Goal: Communication & Community: Answer question/provide support

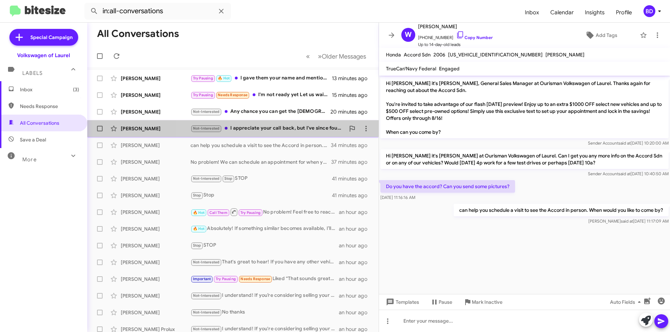
click at [282, 126] on div "Not-Interested I appreciate your call back, but I've since found the right id4 …" at bounding box center [267, 129] width 155 height 8
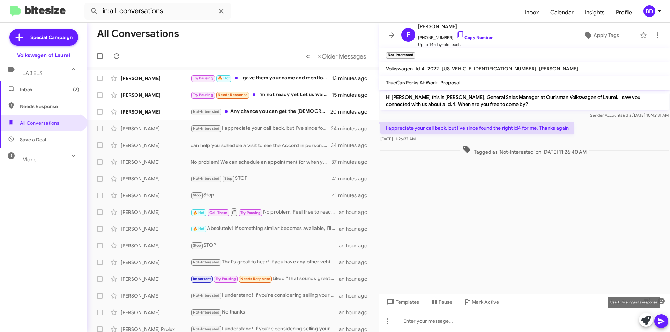
click at [645, 324] on icon at bounding box center [646, 321] width 10 height 10
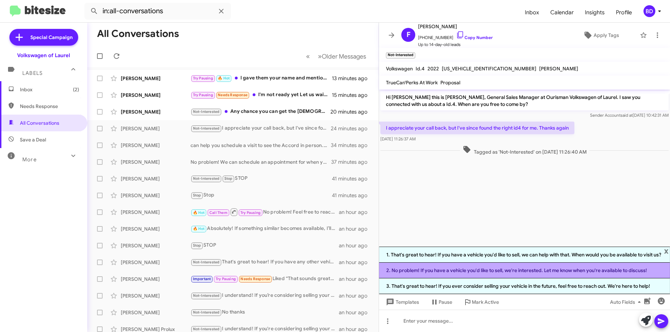
click at [451, 270] on li "2. No problem! If you have a vehicle you'd like to sell, we're interested. Let …" at bounding box center [524, 271] width 291 height 16
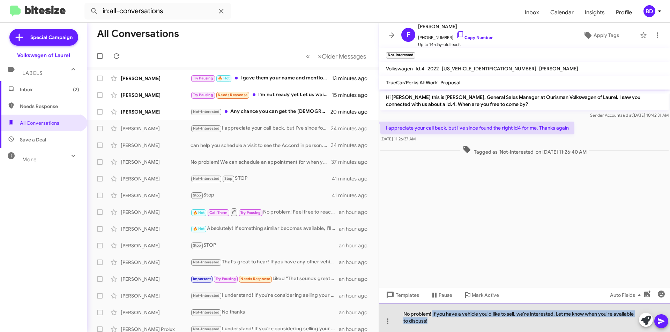
drag, startPoint x: 440, startPoint y: 316, endPoint x: 444, endPoint y: 322, distance: 7.5
click at [444, 322] on div "No problem! If you have a vehicle you'd like to sell, we're interested. Let me …" at bounding box center [524, 317] width 291 height 29
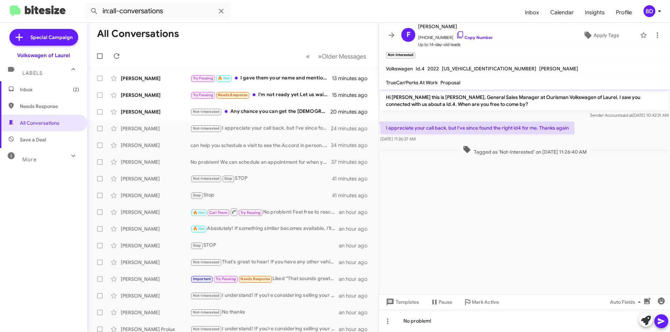
click at [661, 322] on icon at bounding box center [661, 321] width 8 height 8
click at [250, 113] on div "Not-Interested Any chance you can get the Taos down to $18k?" at bounding box center [267, 112] width 155 height 8
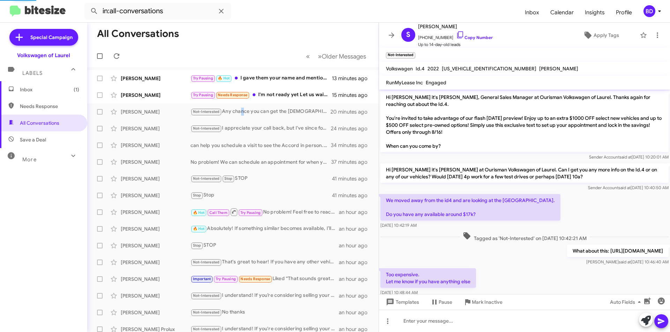
scroll to position [72, 0]
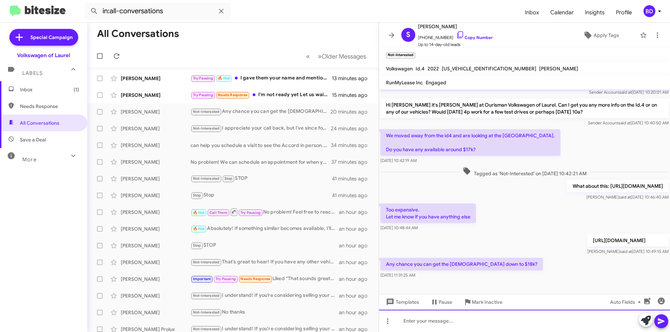
click at [439, 322] on div at bounding box center [524, 321] width 291 height 22
click at [659, 323] on icon at bounding box center [661, 322] width 7 height 6
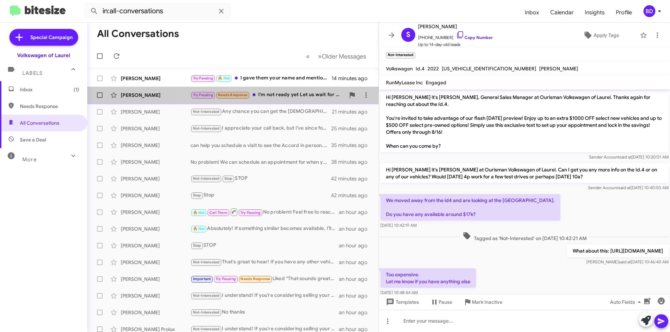
click at [277, 93] on div "Try Pausing Needs Response I'm not ready yet Let us wait for next month" at bounding box center [267, 95] width 155 height 8
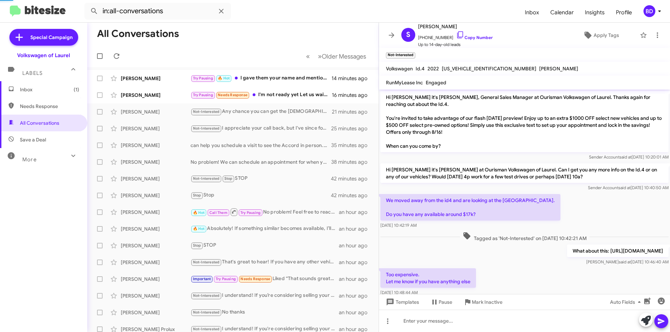
scroll to position [83, 0]
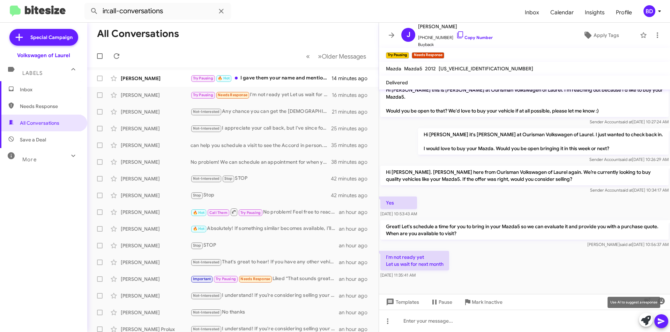
click at [645, 319] on icon at bounding box center [646, 321] width 10 height 10
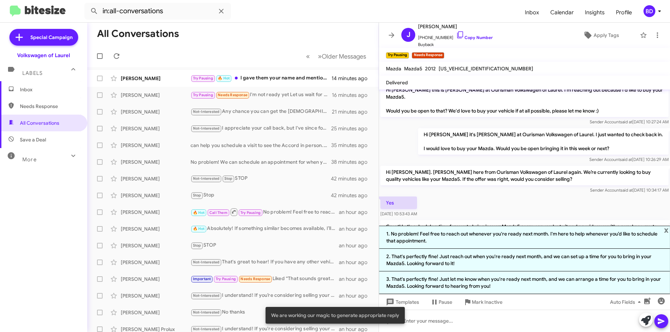
drag, startPoint x: 440, startPoint y: 235, endPoint x: 456, endPoint y: 238, distance: 16.6
click at [440, 235] on li "1. No problem! Feel free to reach out whenever you're ready next month. I'm her…" at bounding box center [524, 237] width 291 height 23
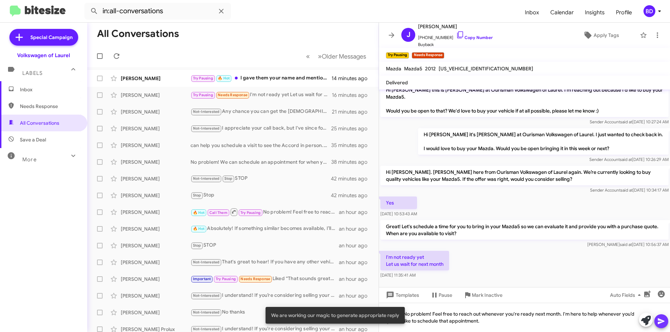
click at [659, 321] on icon at bounding box center [661, 322] width 7 height 6
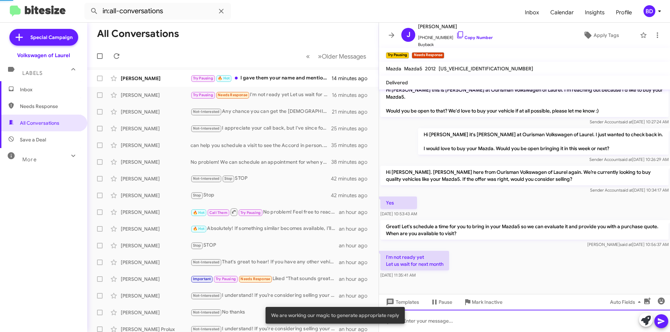
scroll to position [0, 0]
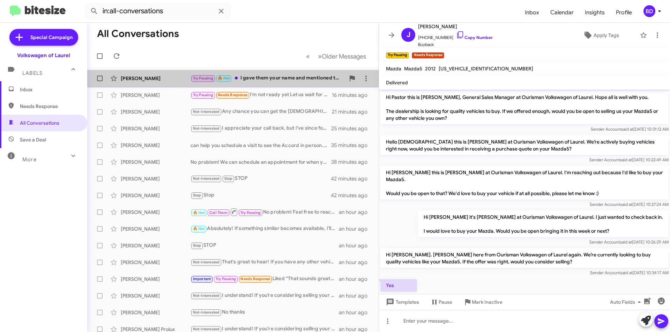
click at [271, 76] on div "Try Pausing 🔥 Hot I gave them your name and mentioned the appraisal too" at bounding box center [267, 78] width 155 height 8
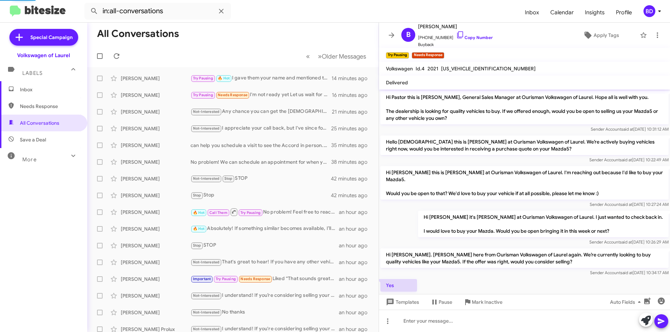
scroll to position [312, 0]
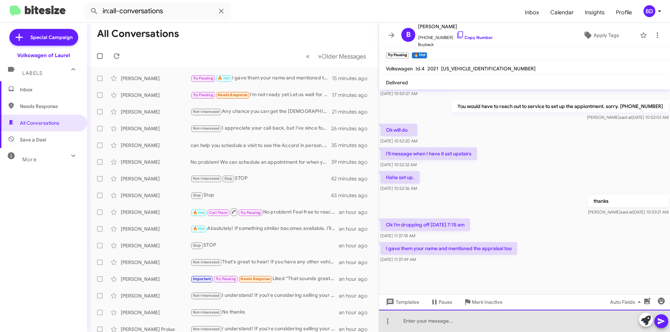
click at [532, 319] on div at bounding box center [524, 321] width 291 height 22
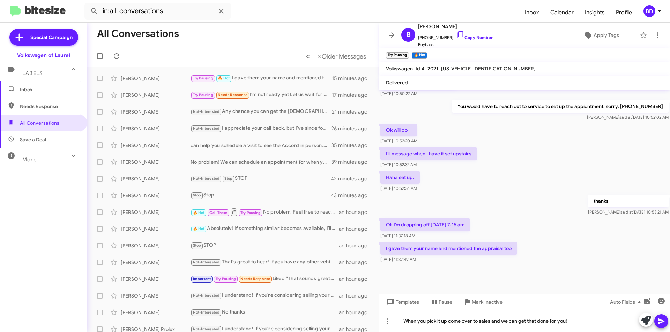
click at [661, 321] on icon at bounding box center [661, 322] width 7 height 6
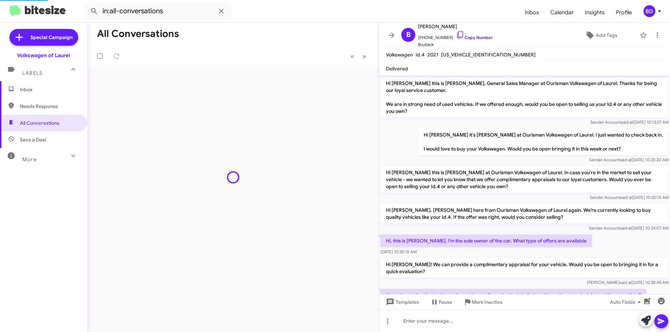
scroll to position [323, 0]
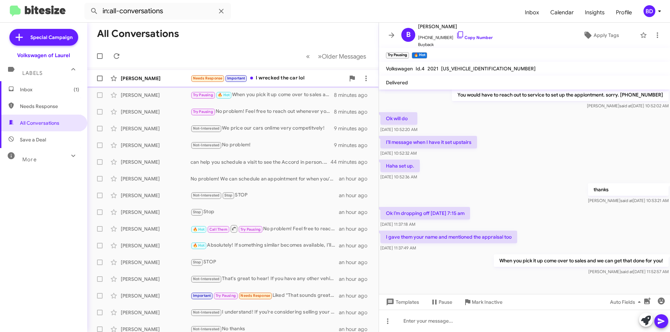
click at [275, 80] on div "Needs Response Important I wrecked the car lol" at bounding box center [267, 78] width 155 height 8
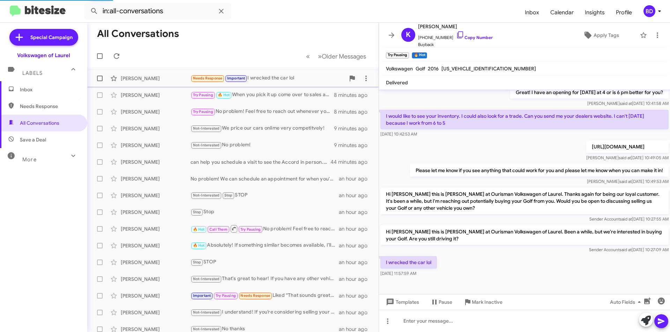
scroll to position [73, 0]
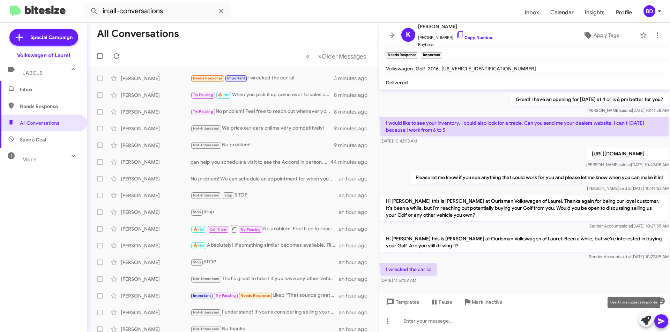
click at [646, 321] on icon at bounding box center [646, 321] width 10 height 10
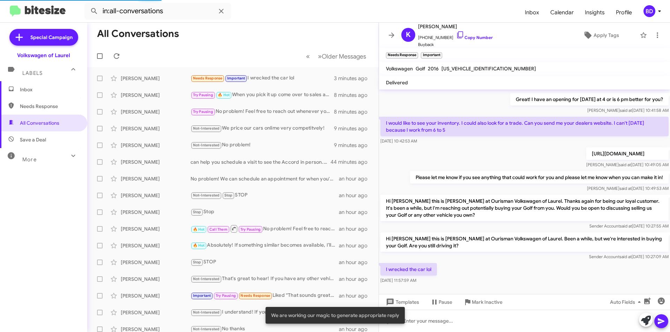
scroll to position [142, 0]
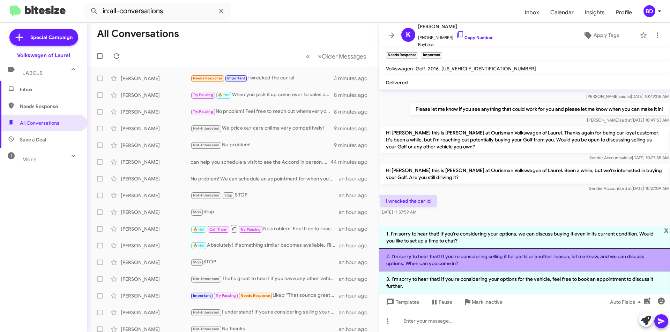
click at [485, 262] on li "2. I'm sorry to hear that! If you're considering selling it for parts or anothe…" at bounding box center [524, 260] width 291 height 23
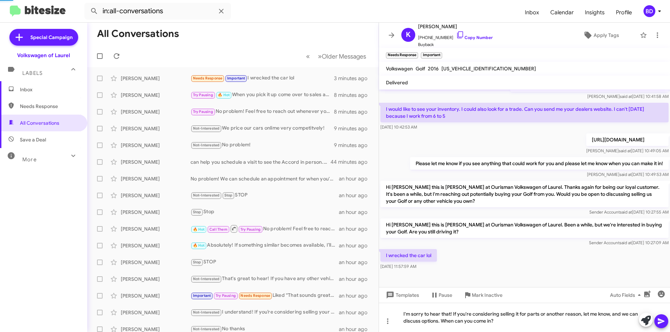
scroll to position [80, 0]
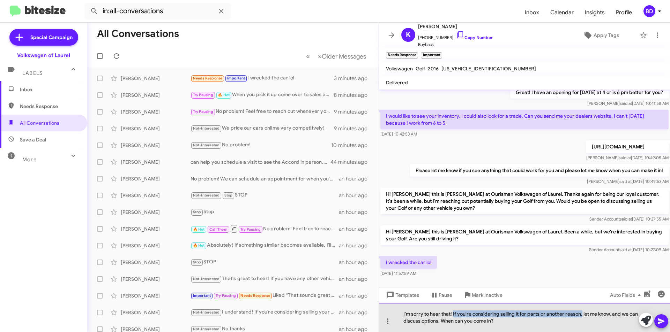
drag, startPoint x: 453, startPoint y: 316, endPoint x: 582, endPoint y: 316, distance: 128.7
click at [582, 316] on div "I'm sorry to hear that! If you're considering selling it for parts or another r…" at bounding box center [524, 317] width 291 height 29
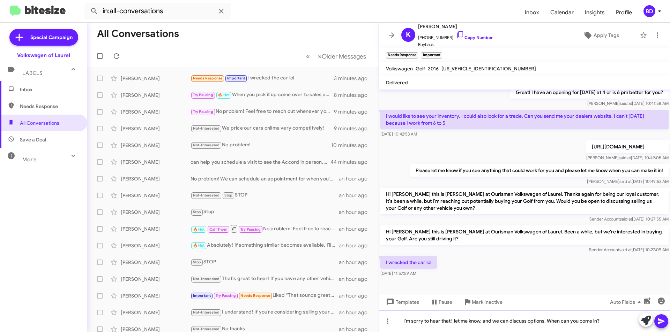
scroll to position [73, 0]
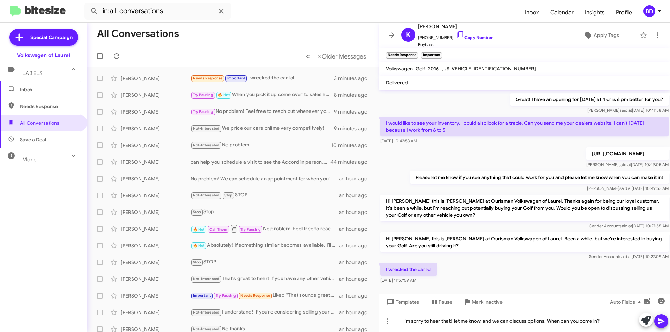
click at [662, 322] on icon at bounding box center [661, 322] width 7 height 6
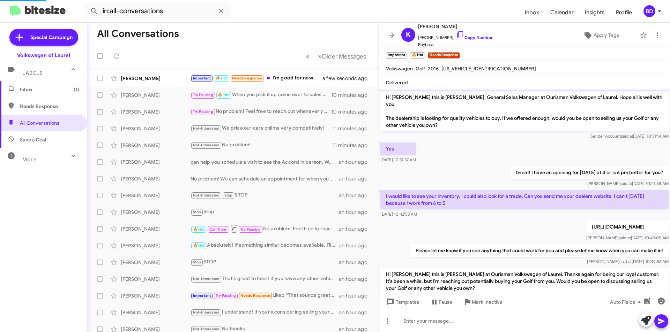
scroll to position [150, 0]
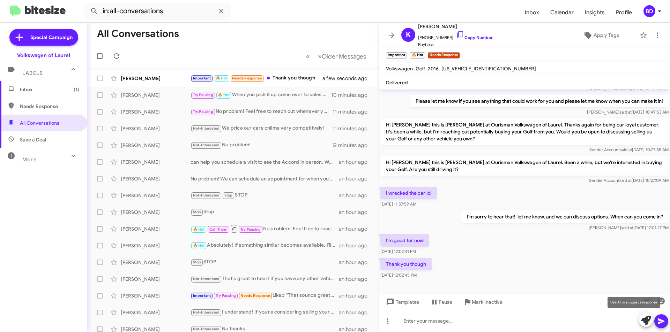
click at [648, 319] on icon at bounding box center [646, 321] width 10 height 10
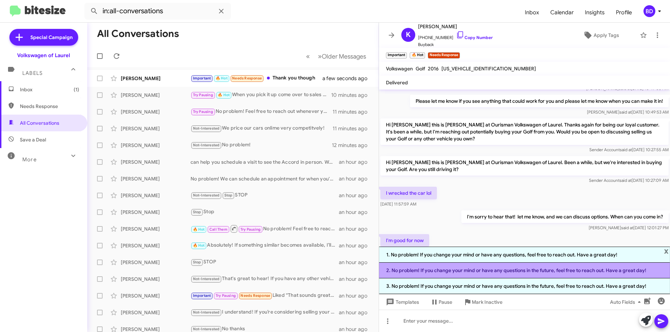
click at [527, 272] on li "2. No problem! If you change your mind or have any questions in the future, fee…" at bounding box center [524, 271] width 291 height 16
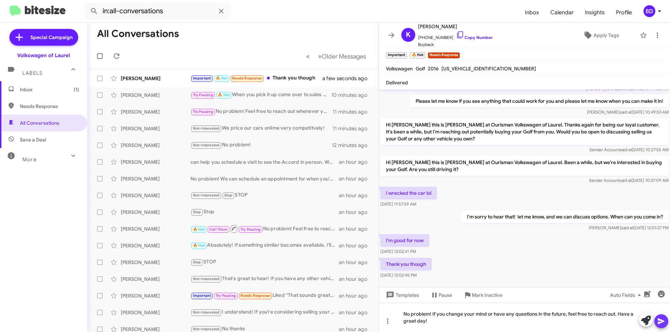
click at [661, 322] on icon at bounding box center [661, 322] width 7 height 6
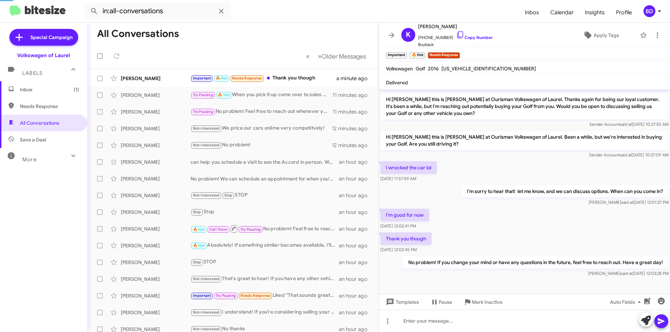
scroll to position [0, 0]
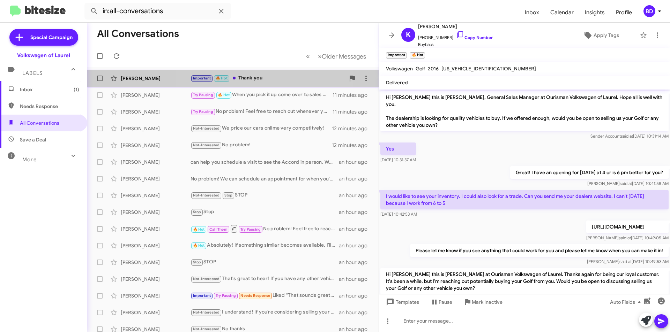
click at [263, 77] on div "Important 🔥 Hot Thank you" at bounding box center [267, 78] width 155 height 8
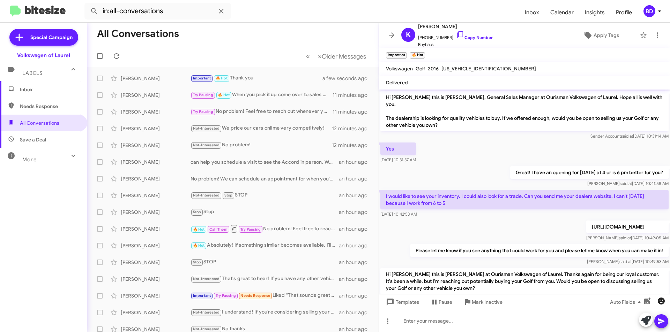
click at [663, 300] on icon "button" at bounding box center [661, 301] width 7 height 7
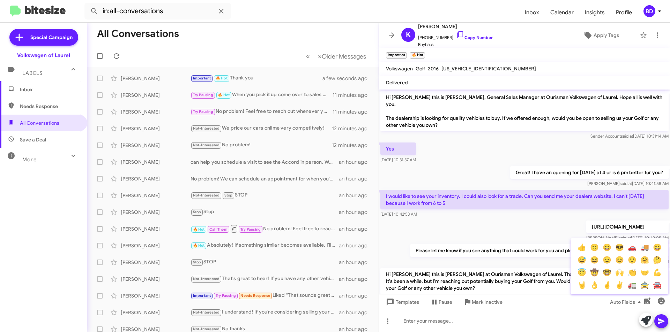
click at [593, 247] on button "🙂" at bounding box center [594, 247] width 13 height 13
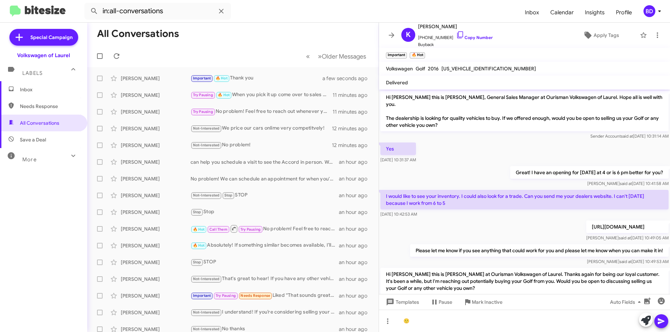
click at [661, 320] on icon at bounding box center [661, 321] width 8 height 8
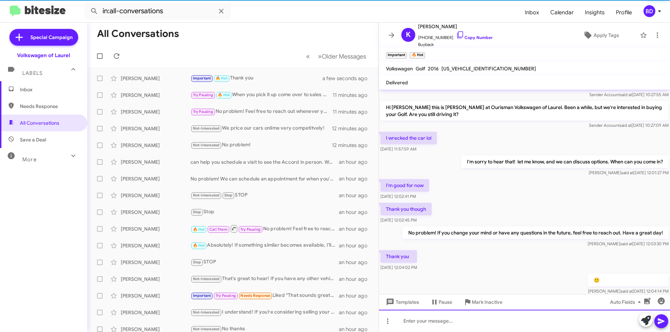
scroll to position [226, 0]
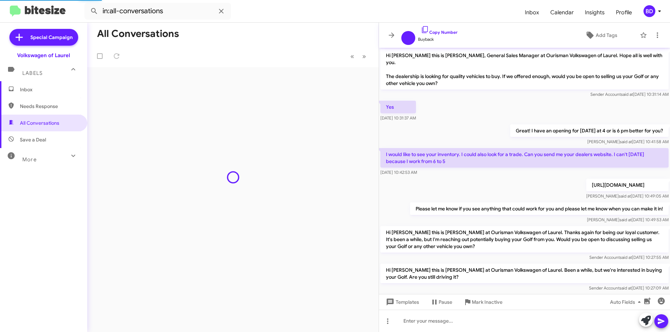
scroll to position [184, 0]
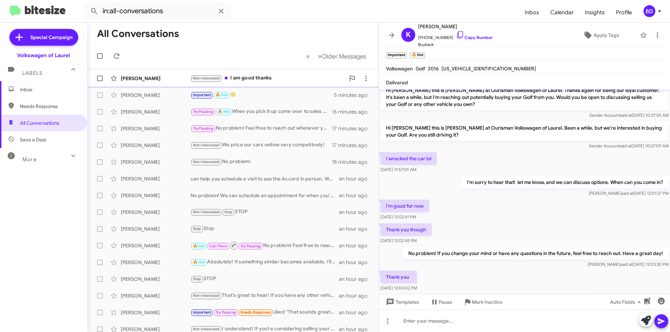
click at [264, 78] on div "Not-Interested I am good thanks" at bounding box center [267, 78] width 155 height 8
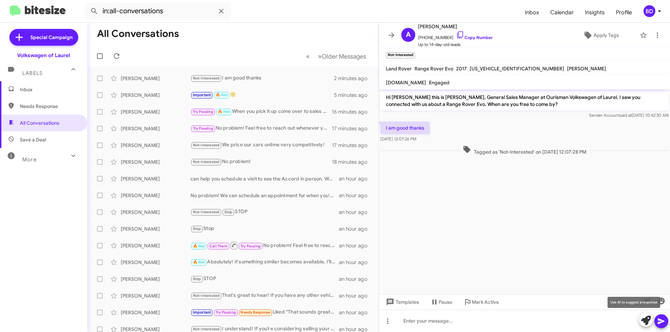
click at [646, 320] on icon at bounding box center [646, 321] width 10 height 10
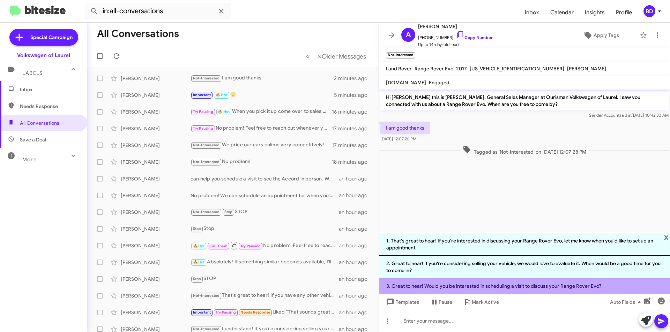
click at [518, 287] on li "3. Great to hear! Would you be interested in scheduling a visit to discuss your…" at bounding box center [524, 287] width 291 height 16
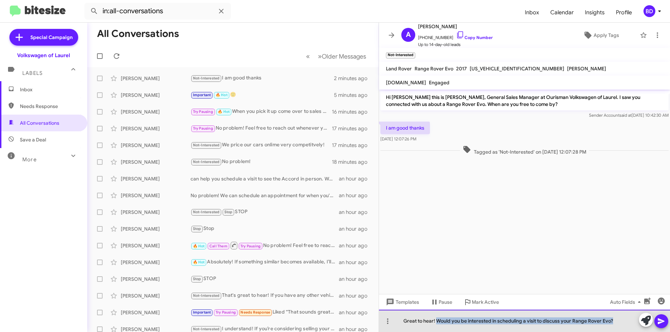
drag, startPoint x: 436, startPoint y: 322, endPoint x: 624, endPoint y: 329, distance: 187.8
click at [624, 329] on div "Great to hear! Would you be interested in scheduling a visit to discuss your Ra…" at bounding box center [524, 321] width 291 height 22
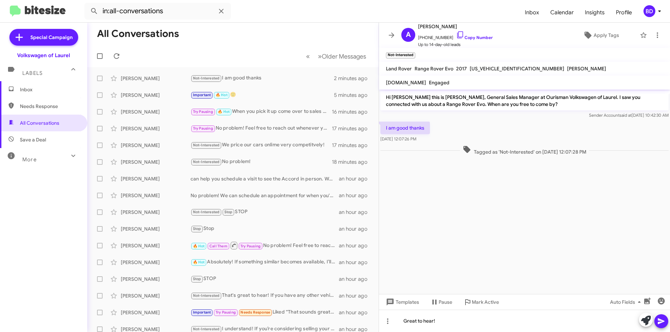
click at [662, 328] on span at bounding box center [661, 322] width 8 height 14
